Goal: Book appointment/travel/reservation: Register for event/course

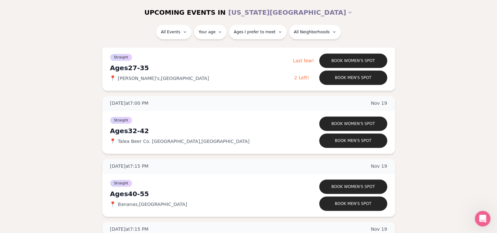
scroll to position [3067, 0]
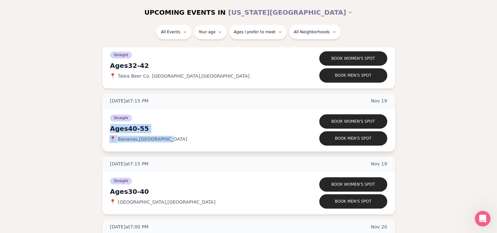
drag, startPoint x: 177, startPoint y: 134, endPoint x: 190, endPoint y: 114, distance: 23.7
click at [190, 114] on div "Straight Ages [DEMOGRAPHIC_DATA] 📍 [GEOGRAPHIC_DATA] , [GEOGRAPHIC_DATA]" at bounding box center [202, 130] width 184 height 33
click at [190, 114] on div "Straight" at bounding box center [202, 118] width 184 height 8
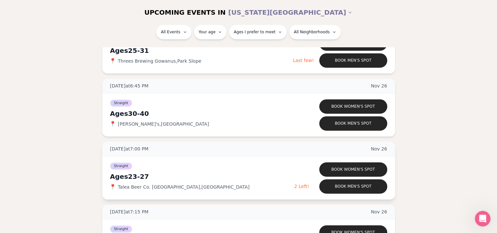
scroll to position [3427, 0]
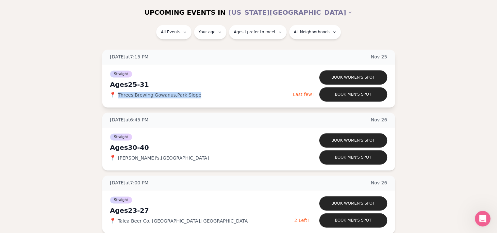
drag, startPoint x: 195, startPoint y: 92, endPoint x: 113, endPoint y: 95, distance: 81.7
click at [113, 95] on div "📍 Threes Brewing Gowanus , Park Slope" at bounding box center [201, 95] width 183 height 7
copy div "📍 Threes Brewing Gowanus , Park Slope"
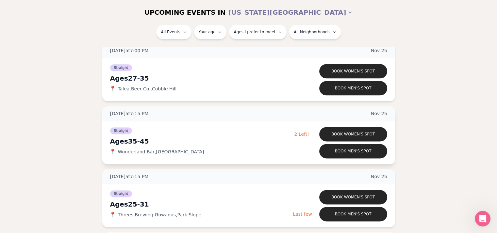
scroll to position [3296, 0]
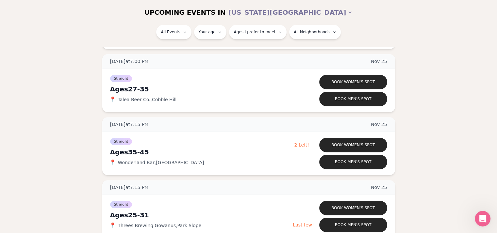
drag, startPoint x: 196, startPoint y: 121, endPoint x: 32, endPoint y: 156, distance: 167.6
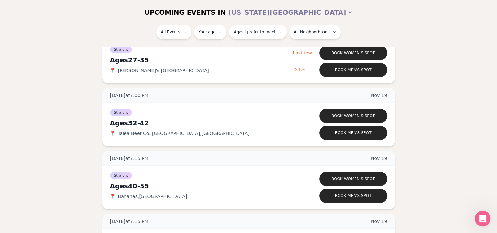
scroll to position [2970, 0]
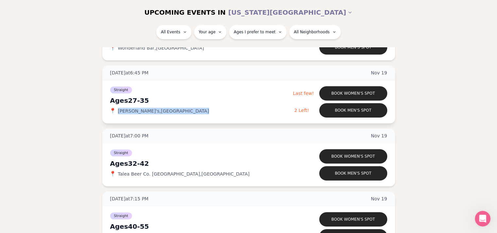
drag, startPoint x: 178, startPoint y: 108, endPoint x: 114, endPoint y: 114, distance: 64.0
click at [114, 114] on div "Straight Ages [DEMOGRAPHIC_DATA] 📍 [PERSON_NAME]'s , [GEOGRAPHIC_DATA]" at bounding box center [201, 102] width 183 height 33
copy div "📍 [PERSON_NAME]'s , [GEOGRAPHIC_DATA]"
